Goal: Check status: Check status

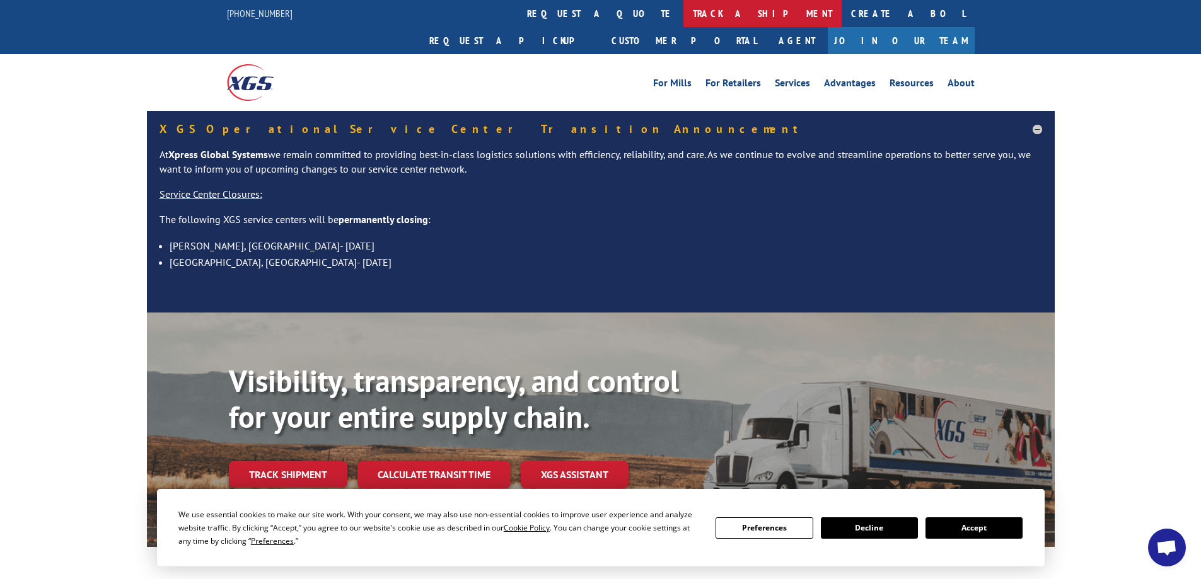
click at [683, 12] on link "track a shipment" at bounding box center [762, 13] width 158 height 27
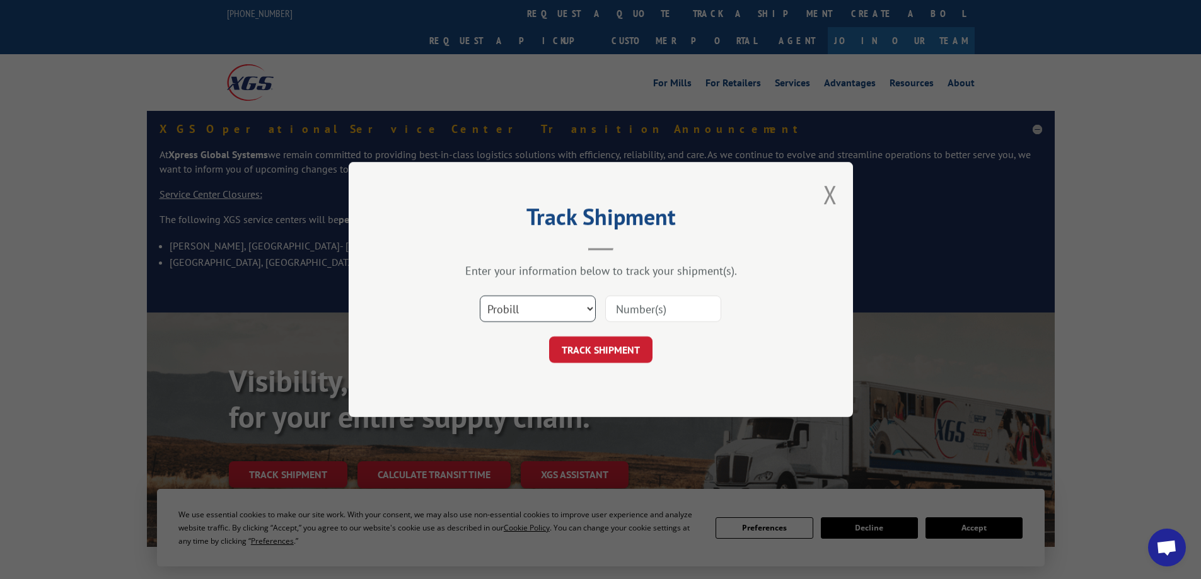
click at [584, 306] on select "Select category... Probill BOL PO" at bounding box center [538, 309] width 116 height 26
select select "po"
click at [480, 296] on select "Select category... Probill BOL PO" at bounding box center [538, 309] width 116 height 26
click at [647, 309] on input at bounding box center [663, 309] width 116 height 26
type input "TU006063"
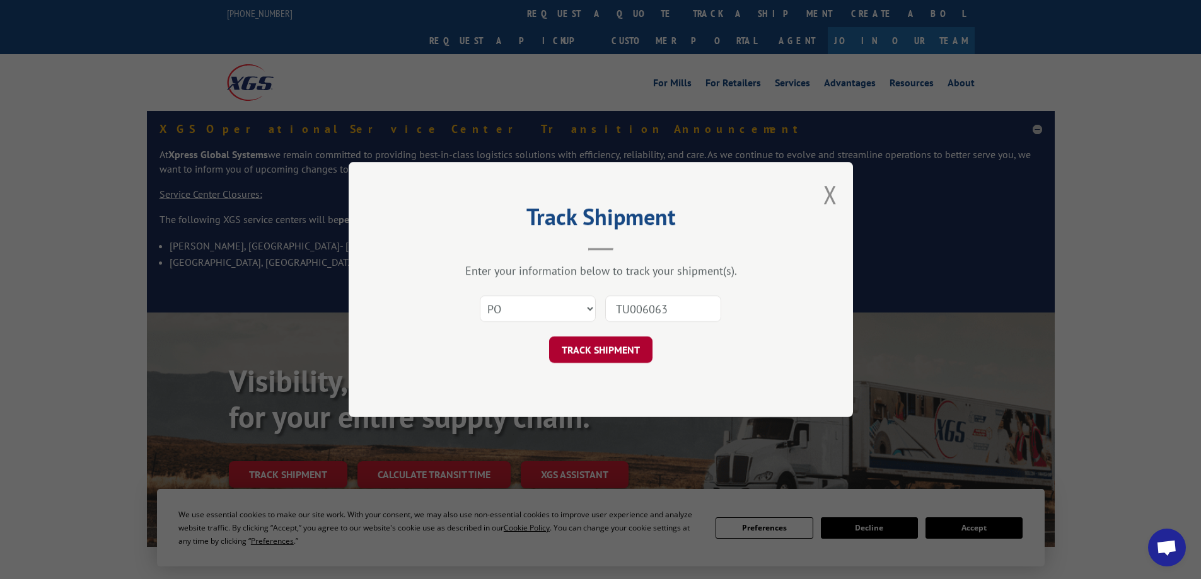
click at [599, 350] on button "TRACK SHIPMENT" at bounding box center [600, 350] width 103 height 26
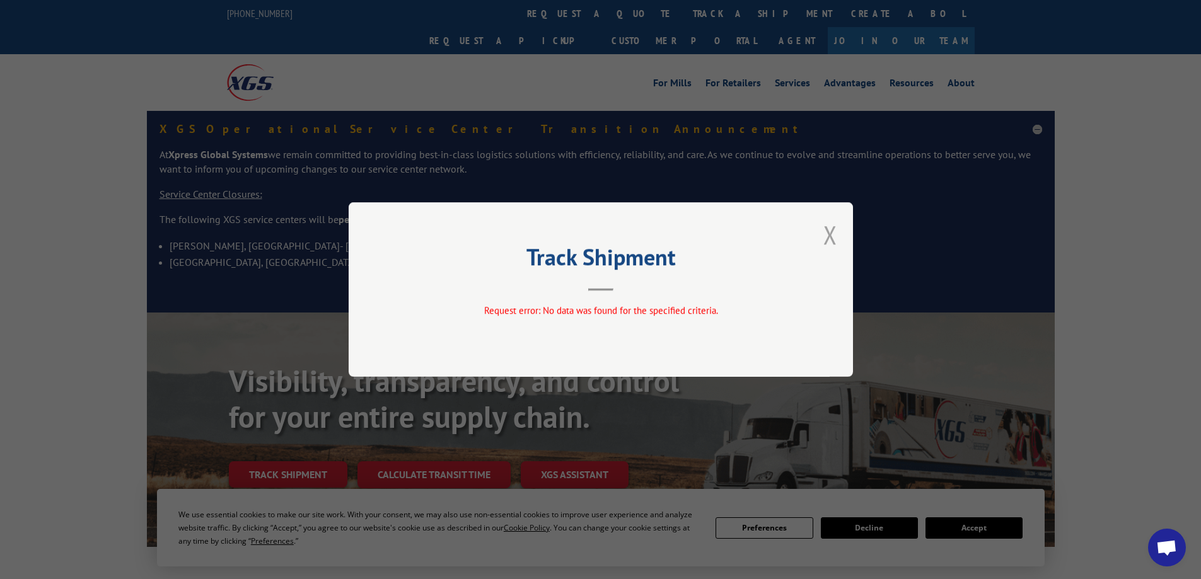
click at [830, 233] on button "Close modal" at bounding box center [830, 234] width 14 height 33
